Goal: Information Seeking & Learning: Learn about a topic

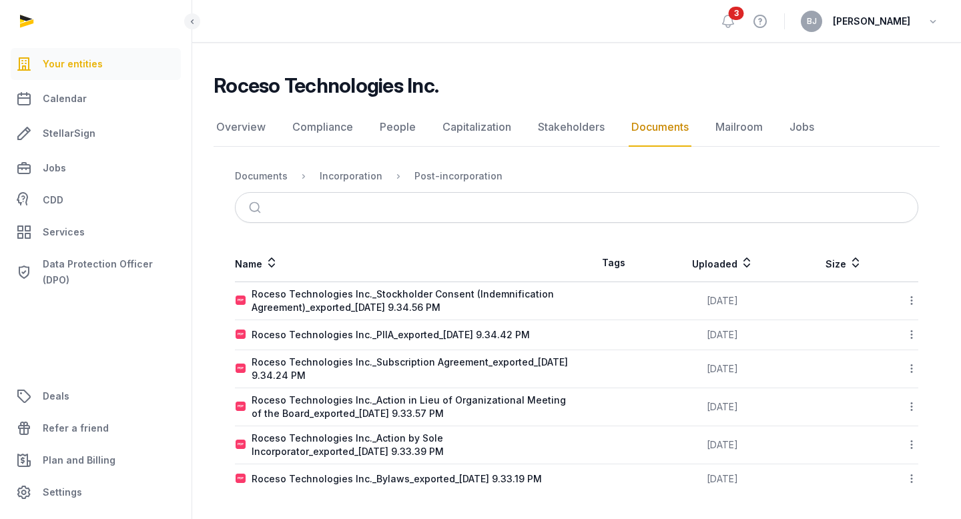
scroll to position [75, 0]
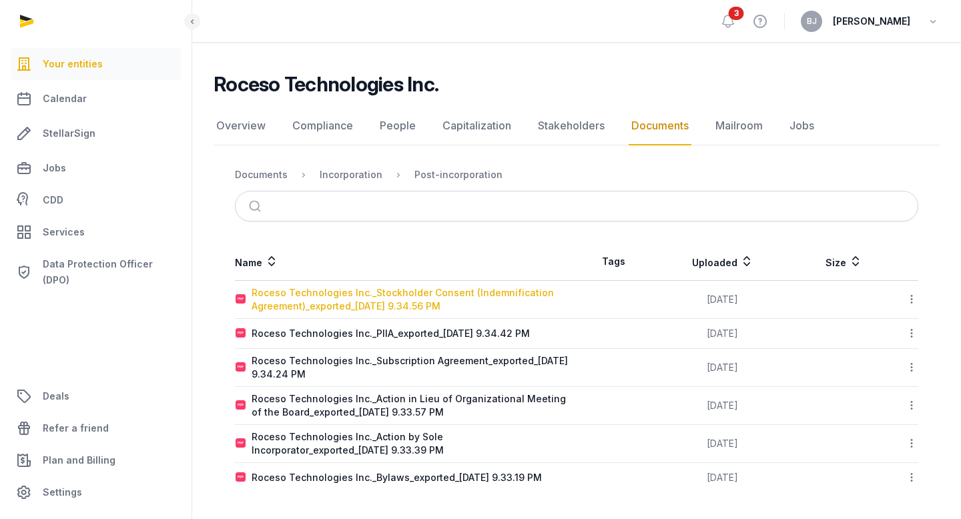
click at [307, 293] on div "Roceso Technologies Inc._Stockholder Consent (Indemnification Agreement)_export…" at bounding box center [414, 299] width 324 height 27
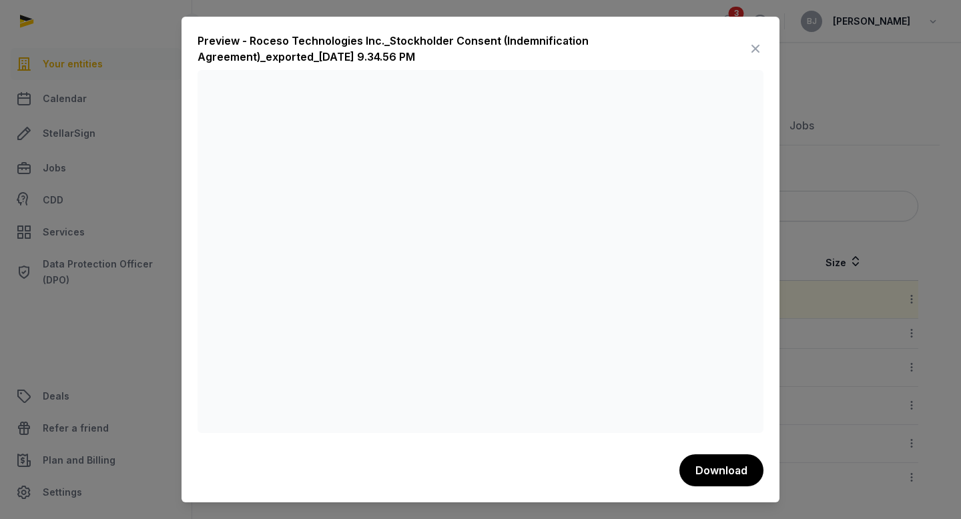
click at [763, 51] on icon at bounding box center [756, 48] width 16 height 21
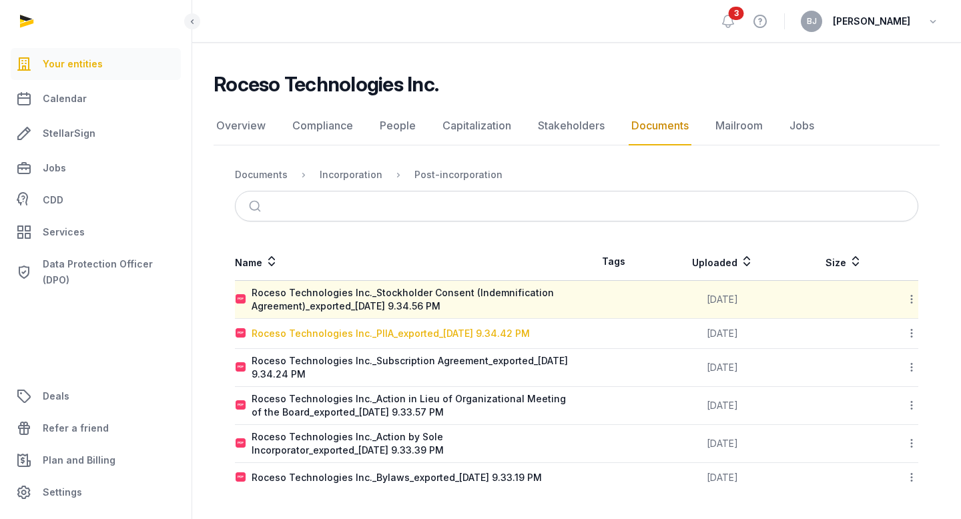
click at [330, 334] on div "Roceso Technologies Inc._PIIA_exported_[DATE] 9.34.42 PM" at bounding box center [391, 333] width 278 height 13
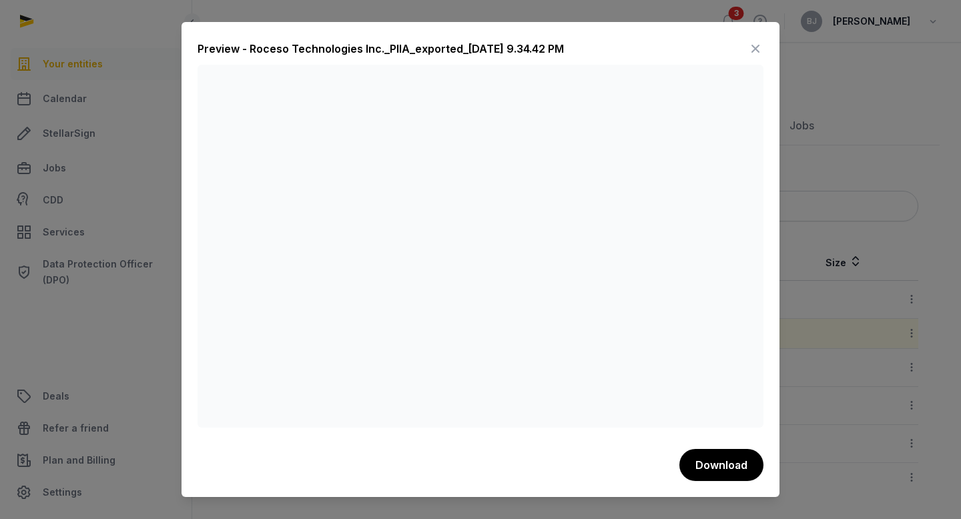
click at [753, 49] on icon at bounding box center [756, 48] width 16 height 21
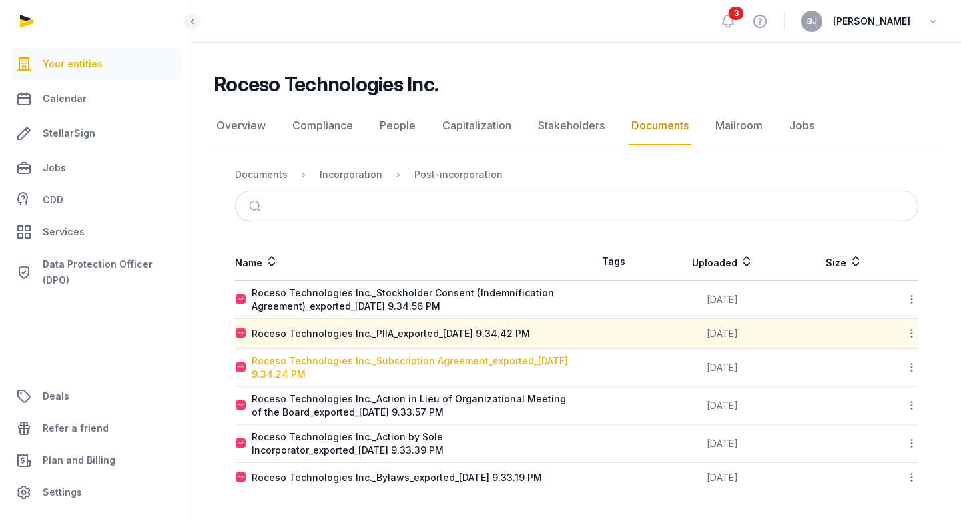
click at [328, 373] on div "Roceso Technologies Inc._Subscription Agreement_exported_[DATE] 9.34.24 PM" at bounding box center [414, 367] width 324 height 27
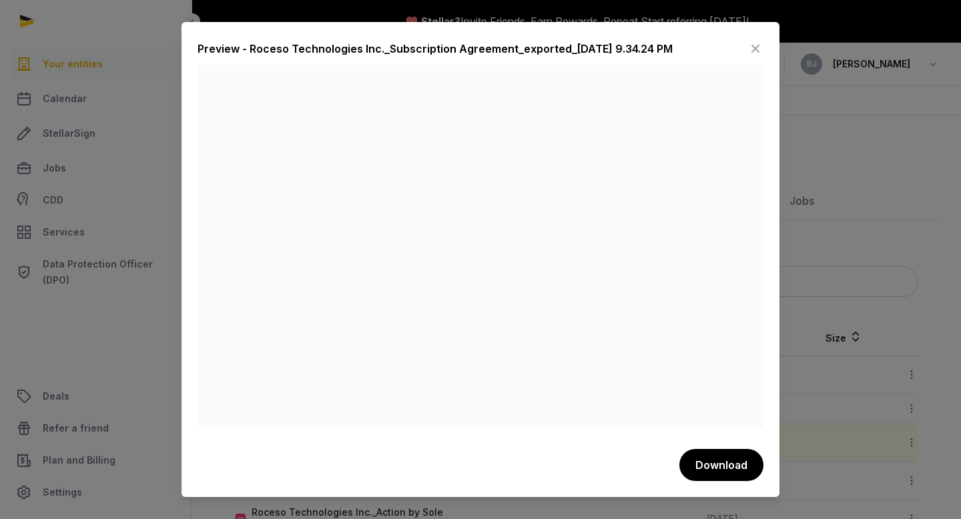
scroll to position [1, 0]
click at [756, 49] on icon at bounding box center [756, 48] width 16 height 21
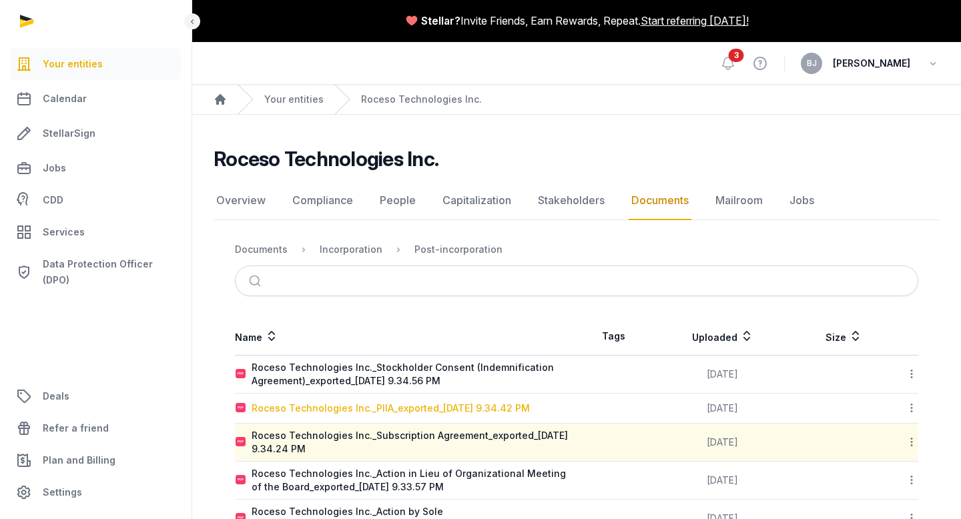
scroll to position [75, 0]
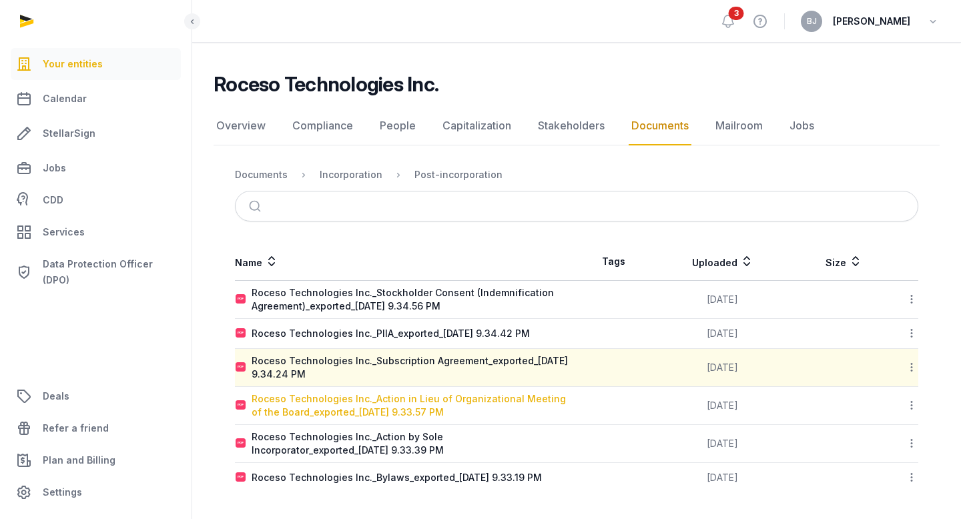
click at [372, 400] on div "Roceso Technologies Inc._Action in Lieu of Organizational Meeting of the Board_…" at bounding box center [414, 405] width 324 height 27
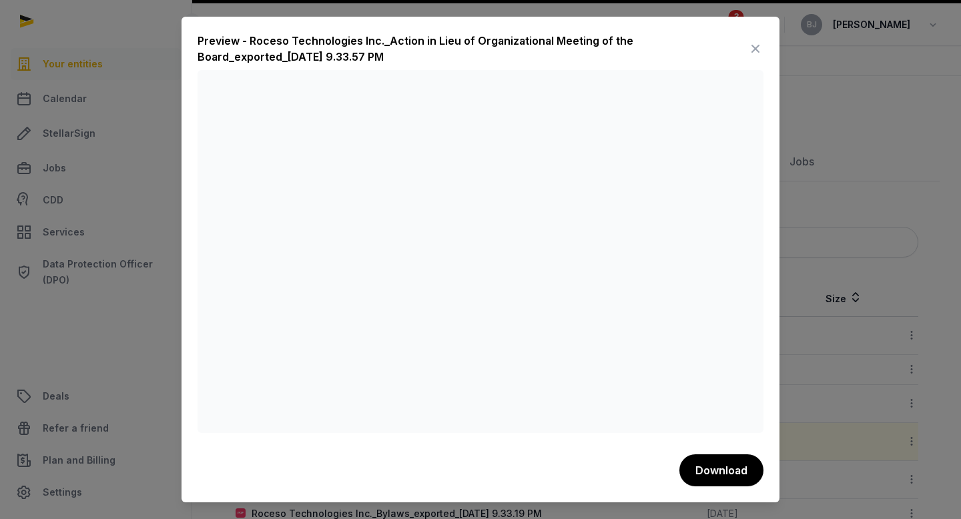
scroll to position [35, 0]
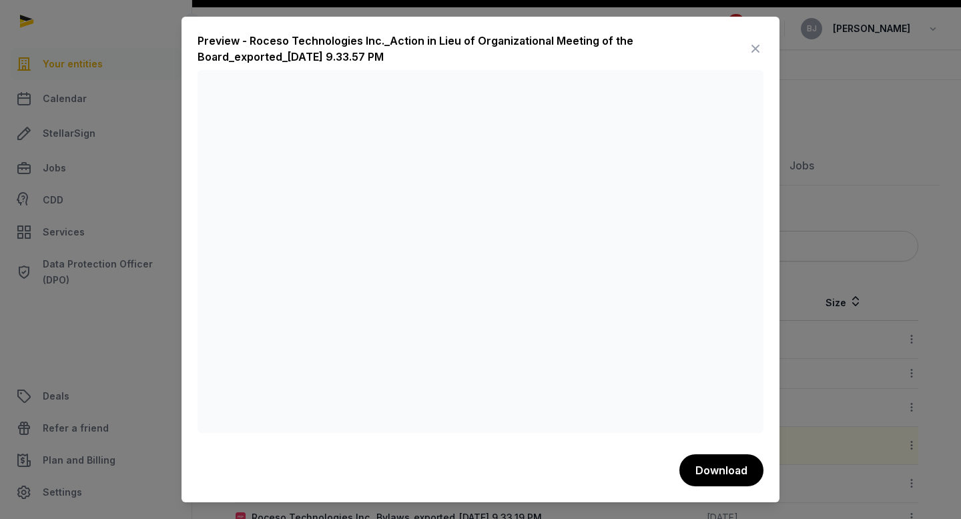
click at [749, 45] on icon at bounding box center [756, 48] width 16 height 21
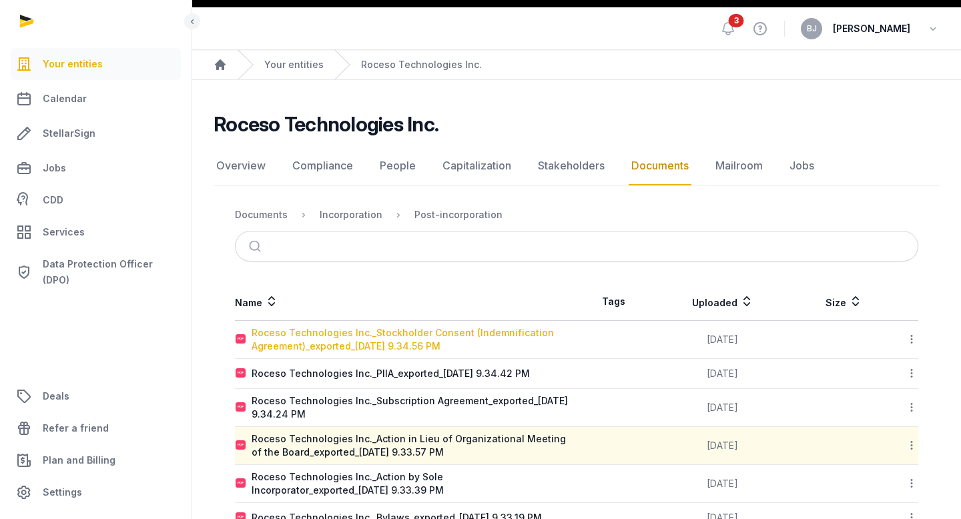
scroll to position [75, 0]
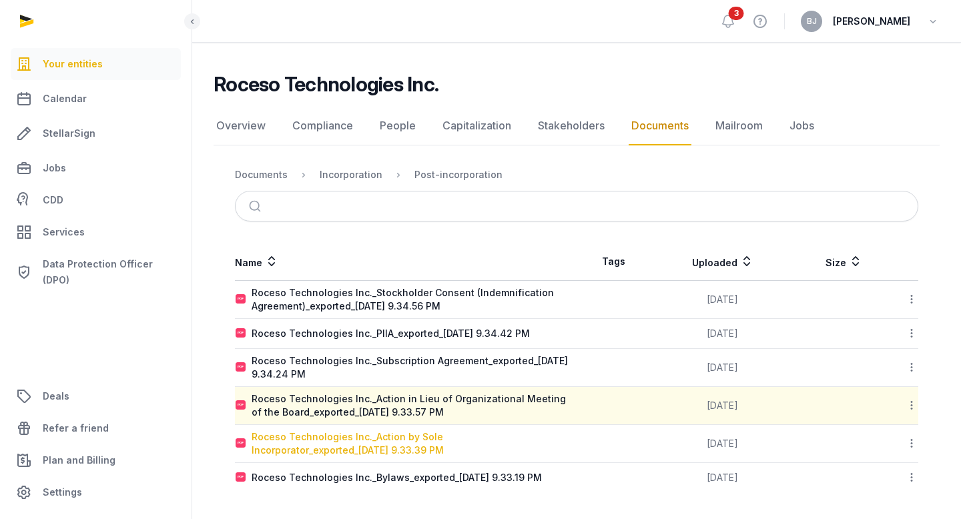
click at [336, 438] on div "Roceso Technologies Inc._Action by Sole Incorporator_exported_[DATE] 9.33.39 PM" at bounding box center [414, 444] width 324 height 27
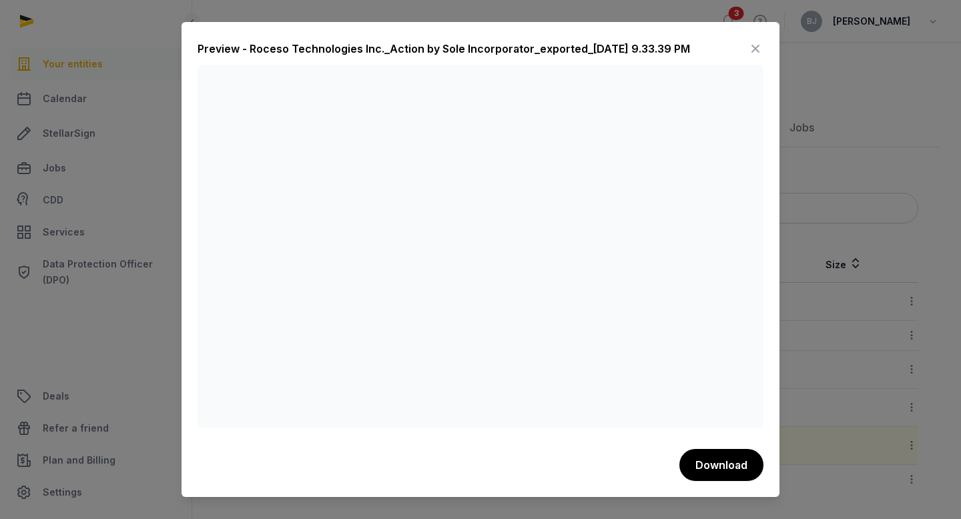
scroll to position [67, 0]
click at [756, 51] on icon at bounding box center [756, 48] width 16 height 21
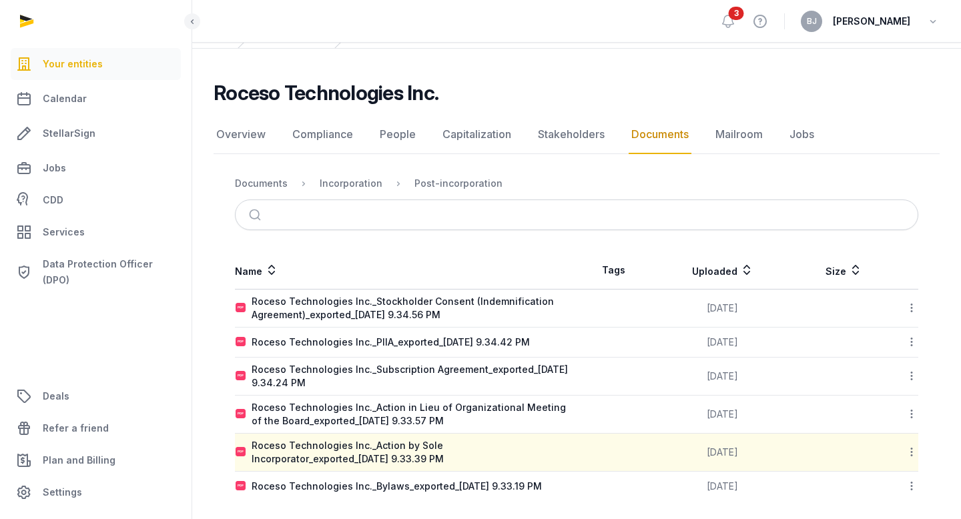
scroll to position [75, 0]
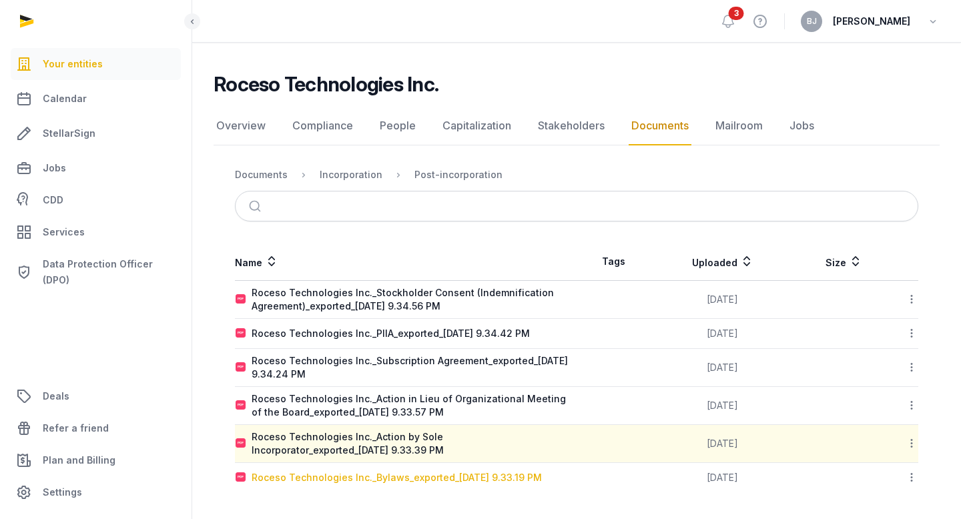
click at [338, 477] on div "Roceso Technologies Inc._Bylaws_exported_[DATE] 9.33.19 PM" at bounding box center [397, 477] width 290 height 13
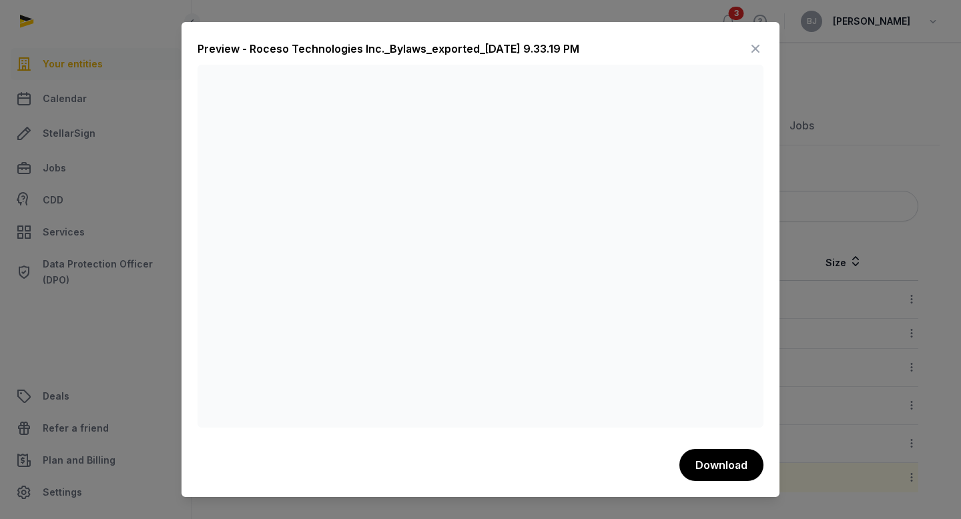
click at [752, 49] on icon at bounding box center [756, 48] width 16 height 21
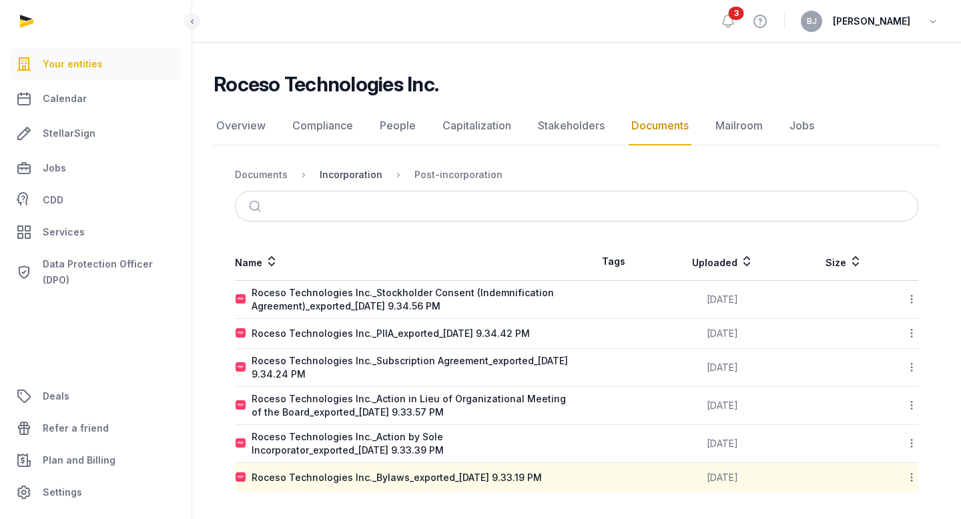
click at [340, 172] on div "Incorporation" at bounding box center [351, 174] width 63 height 13
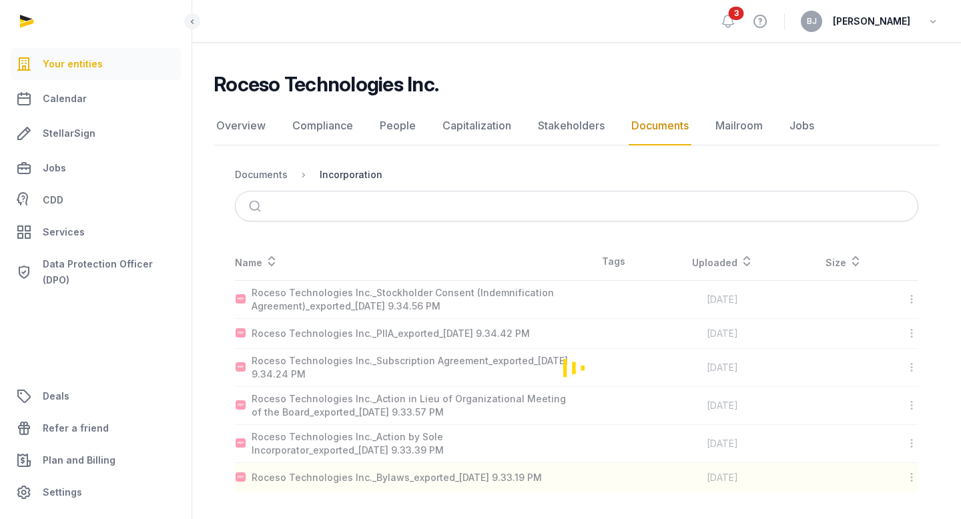
scroll to position [0, 0]
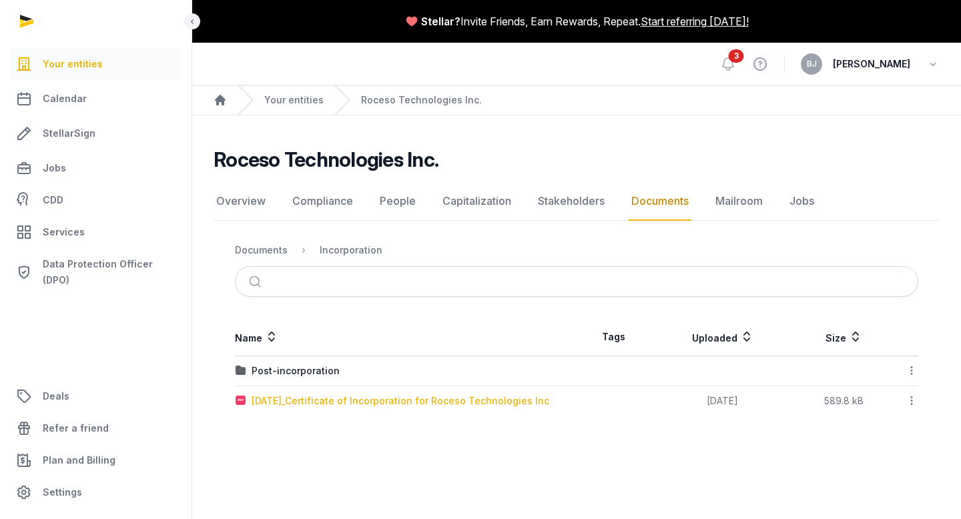
click at [345, 398] on div "[DATE]_Certificate of Incorporation for Roceso Technologies Inc" at bounding box center [401, 400] width 298 height 13
